Goal: Task Accomplishment & Management: Use online tool/utility

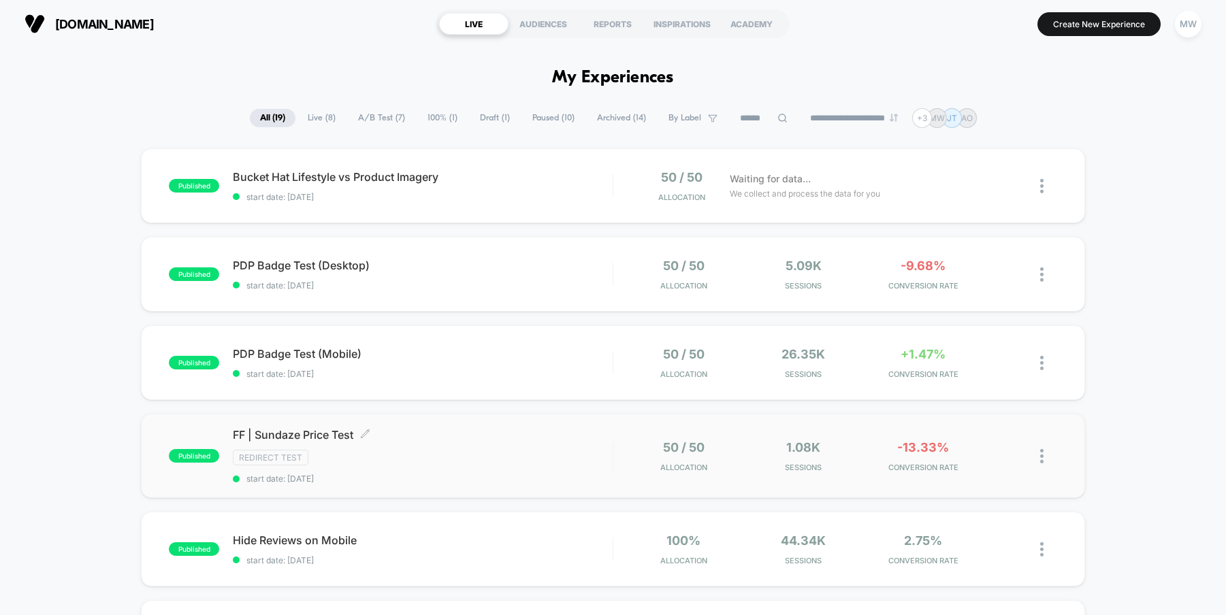
click at [424, 438] on span "FF | Sundaze Price Test Click to edit experience details" at bounding box center [423, 435] width 380 height 14
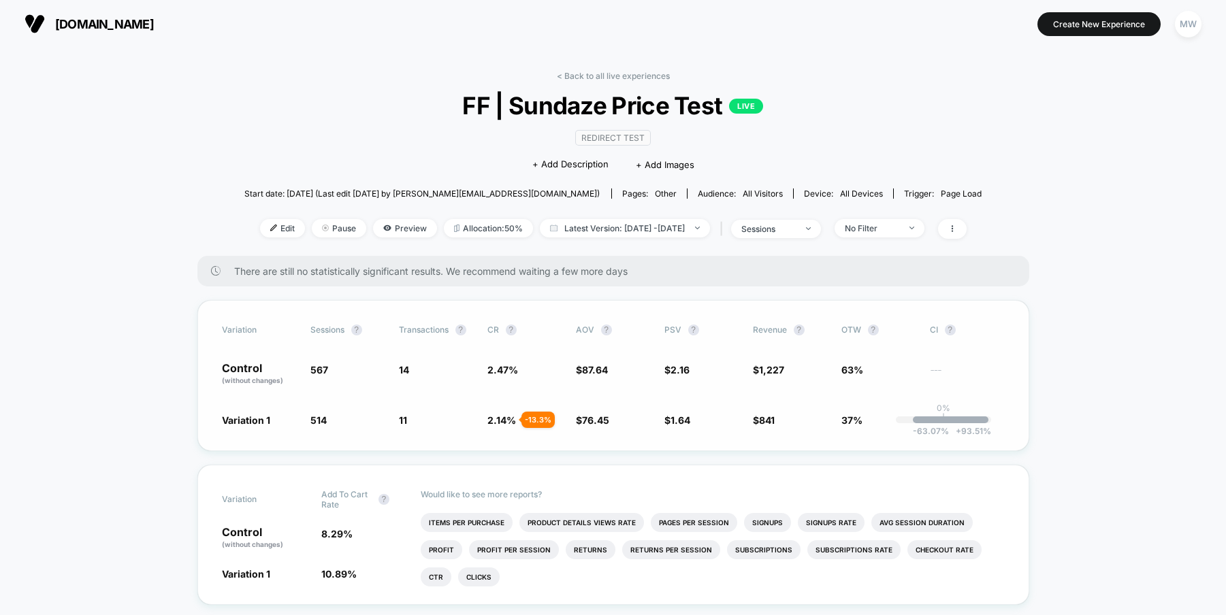
click at [279, 420] on span "Variation 1" at bounding box center [259, 420] width 75 height 14
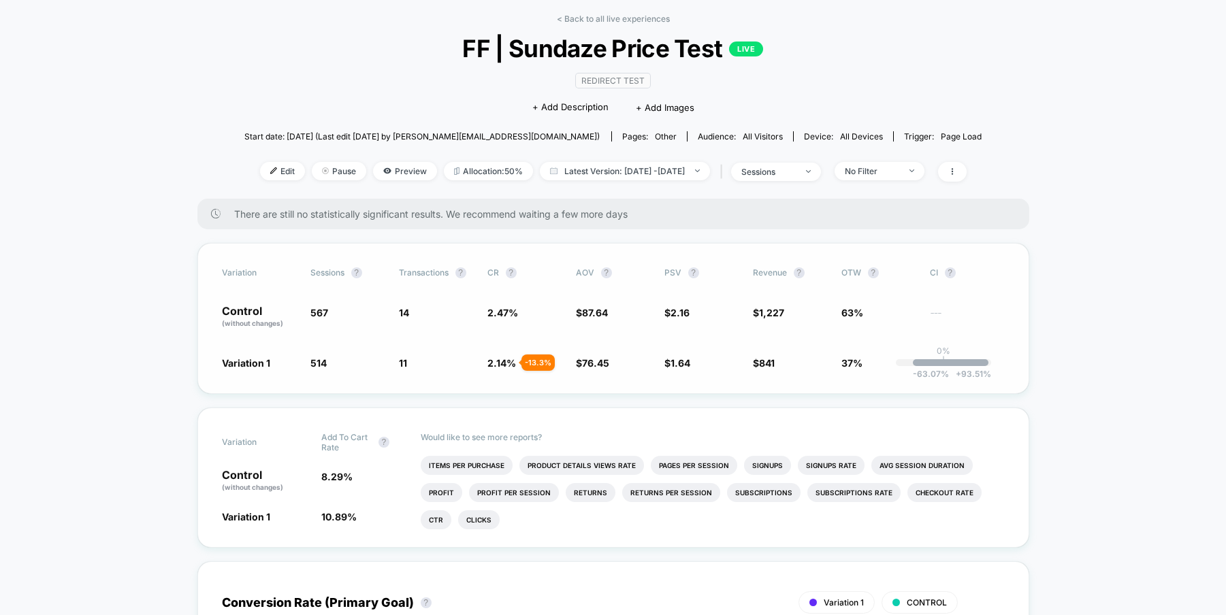
scroll to position [67, 0]
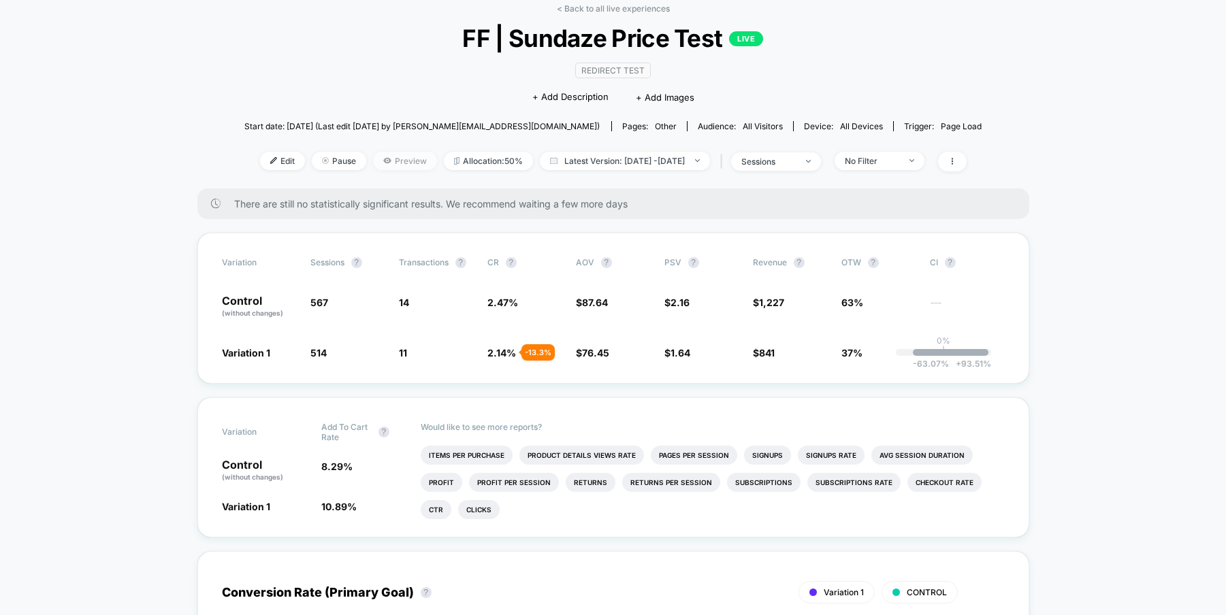
click at [381, 157] on span "Preview" at bounding box center [405, 161] width 64 height 18
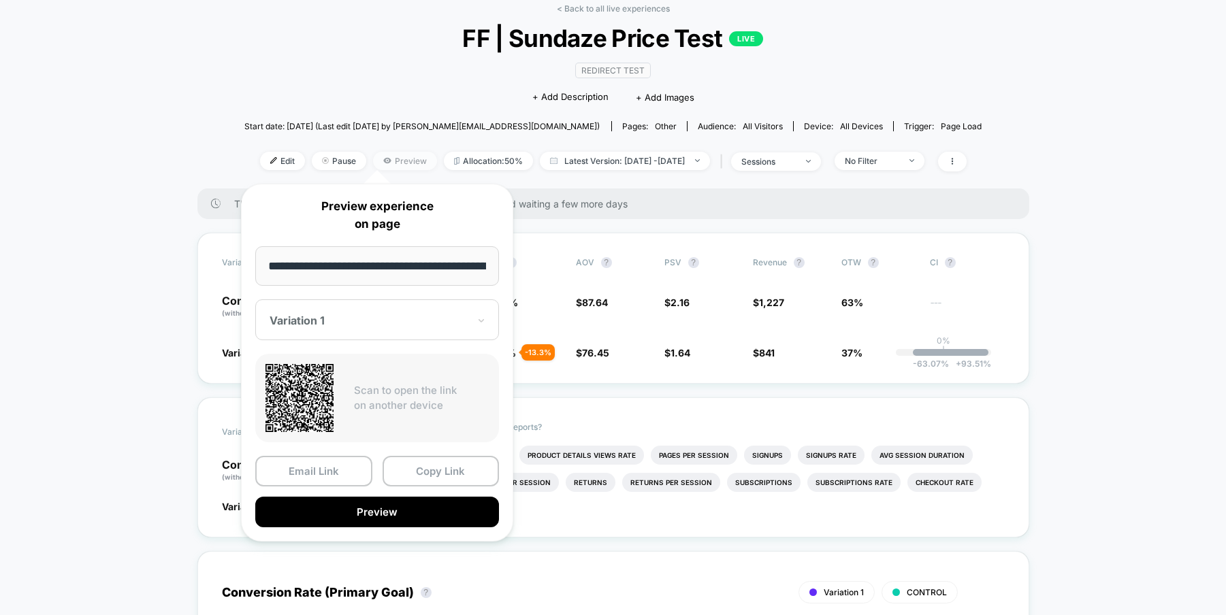
scroll to position [0, 123]
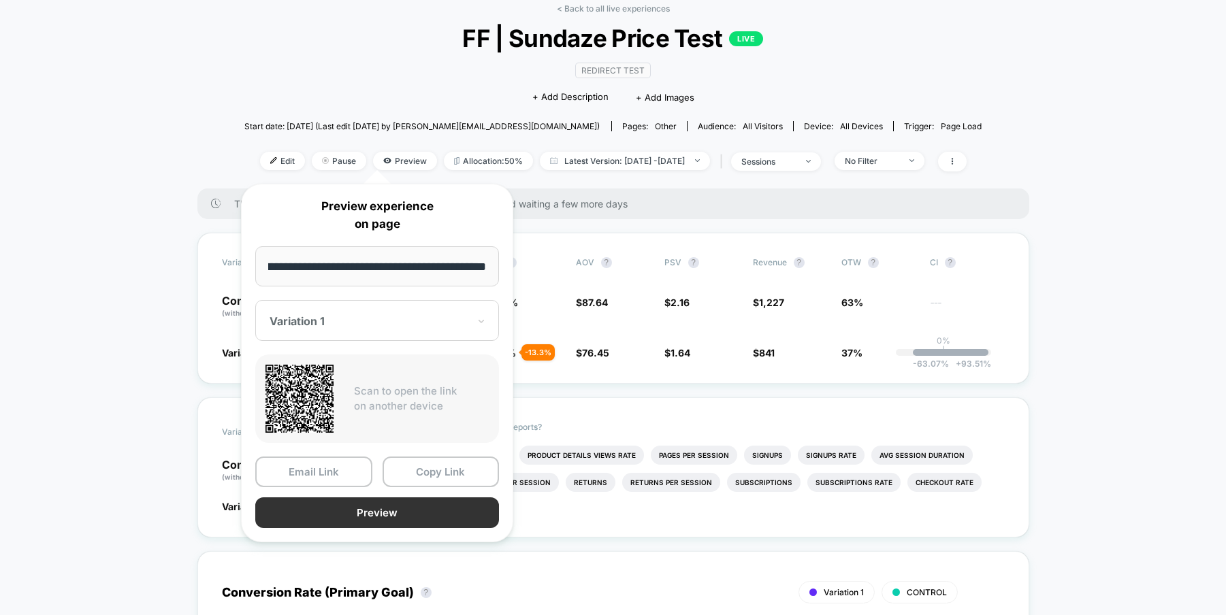
click at [389, 508] on button "Preview" at bounding box center [377, 512] width 244 height 31
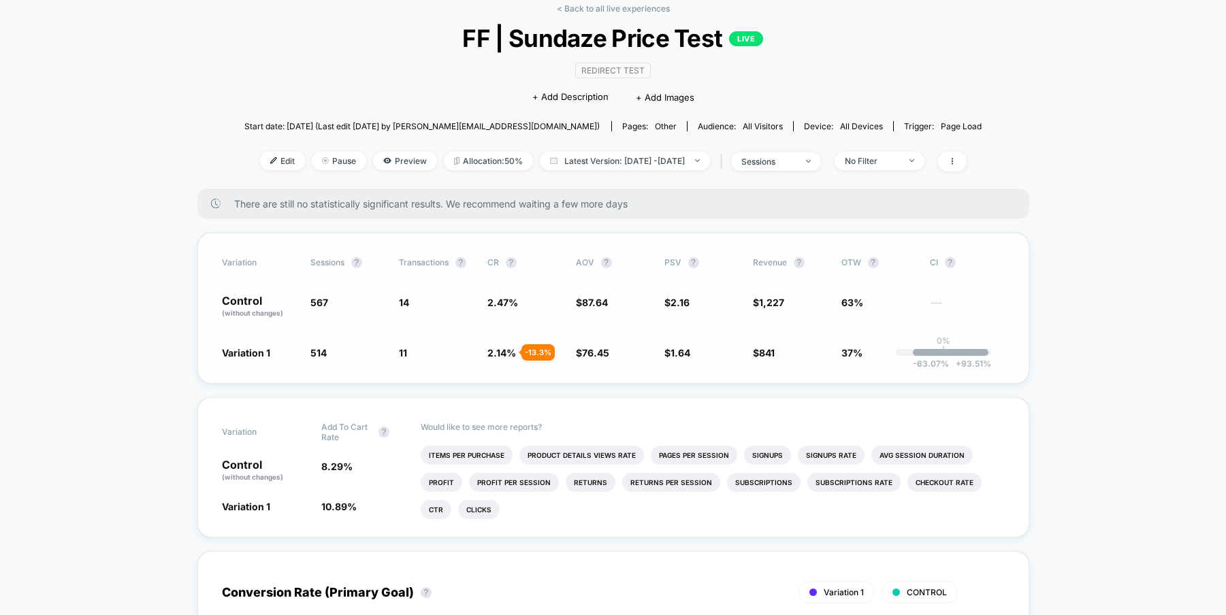
click at [267, 365] on div "Variation Sessions ? Transactions ? CR ? AOV ? PSV ? Revenue ? OTW ? CI ? Contr…" at bounding box center [613, 308] width 832 height 151
click at [378, 163] on span "Preview" at bounding box center [405, 161] width 64 height 18
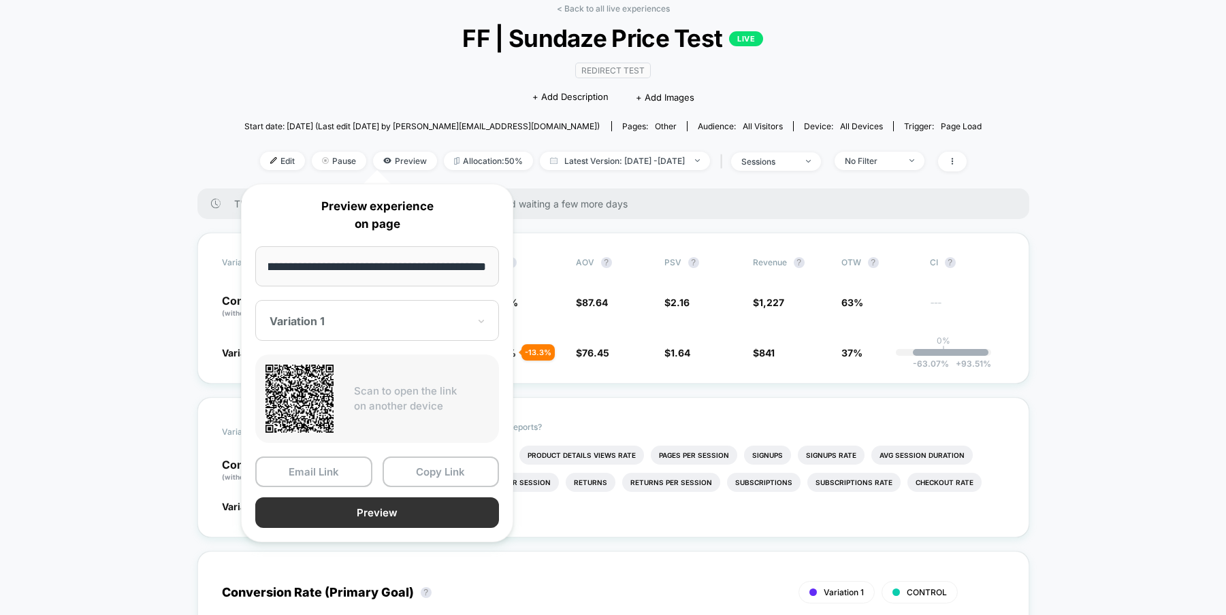
click at [442, 512] on button "Preview" at bounding box center [377, 512] width 244 height 31
